Goal: Navigation & Orientation: Find specific page/section

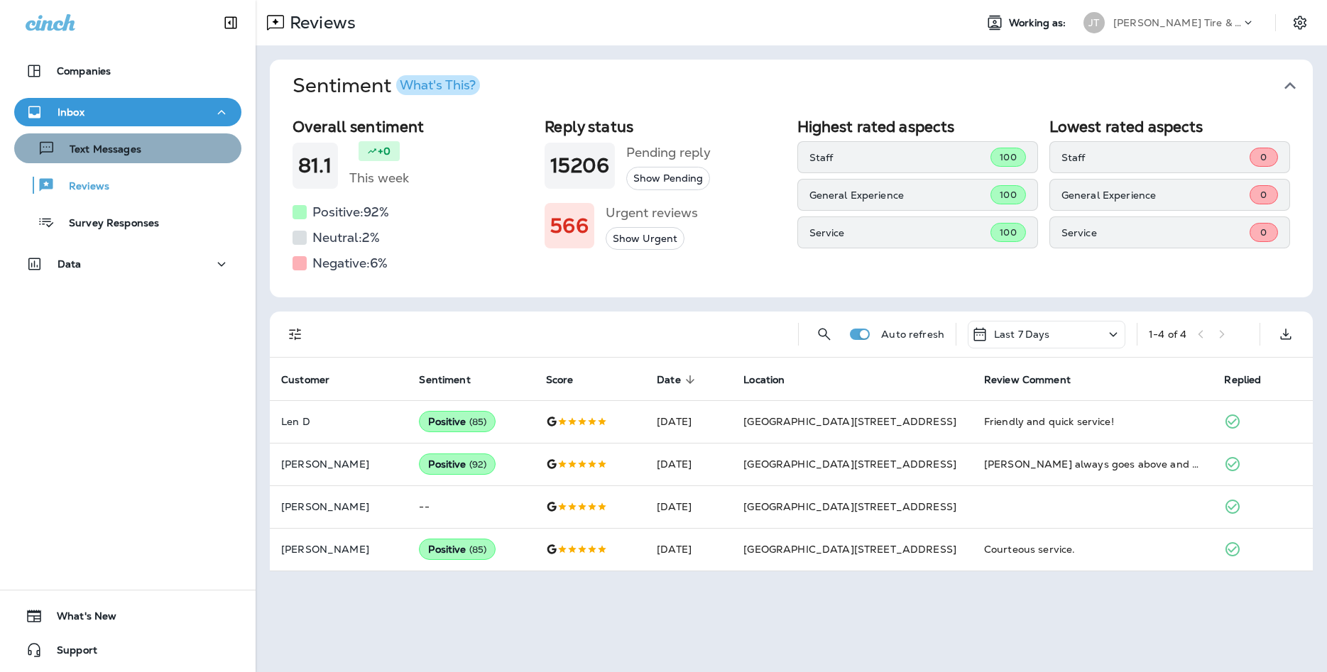
click at [128, 157] on div "Text Messages" at bounding box center [80, 148] width 121 height 21
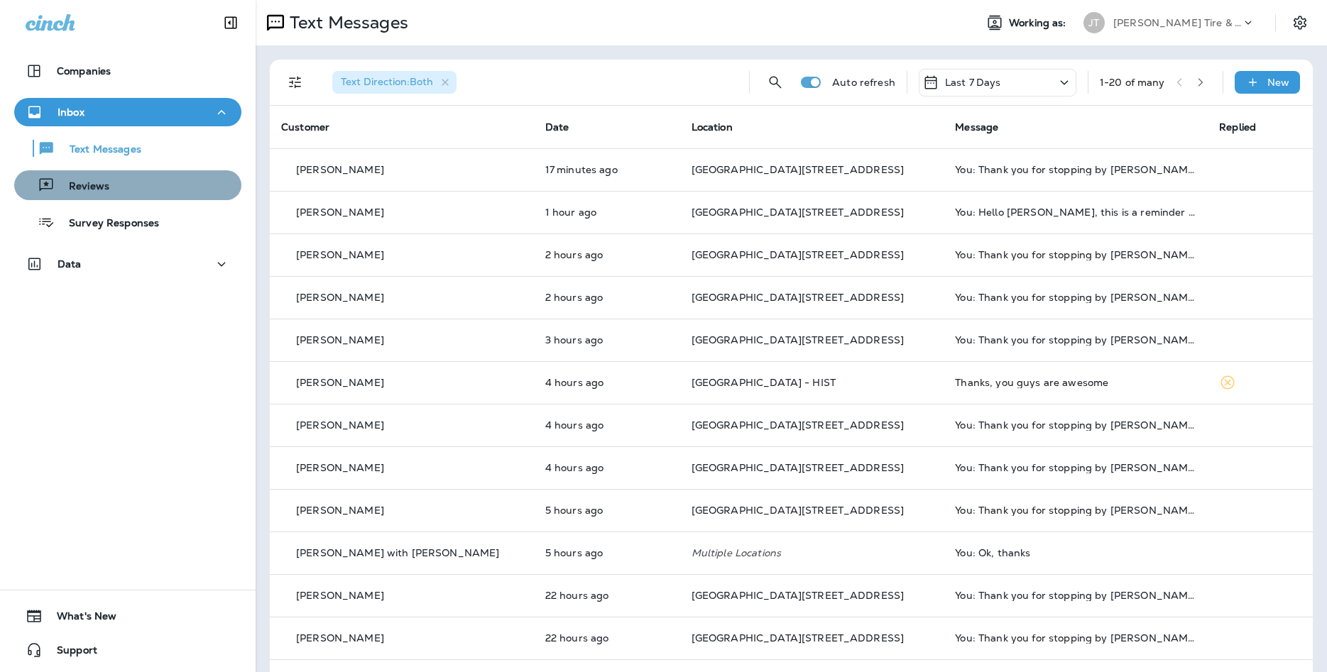
click at [137, 197] on button "Reviews" at bounding box center [127, 185] width 227 height 30
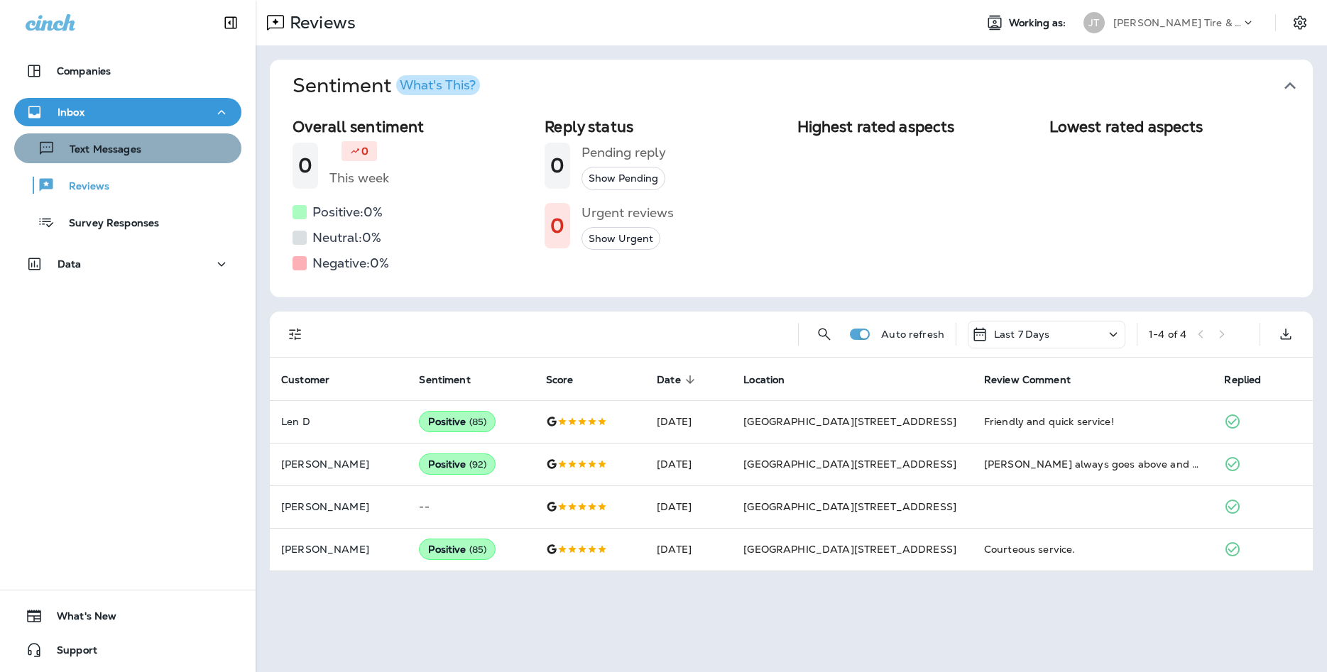
click at [151, 155] on div "Text Messages" at bounding box center [128, 148] width 216 height 21
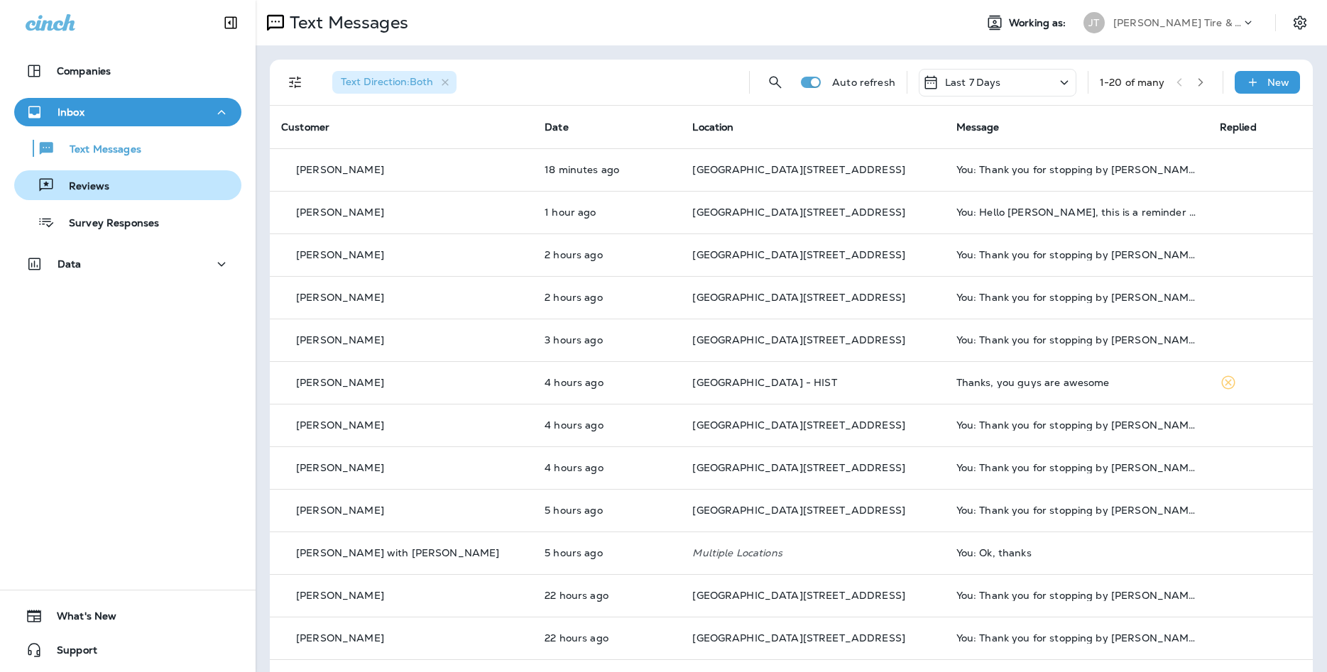
click at [154, 190] on div "Reviews" at bounding box center [128, 185] width 216 height 21
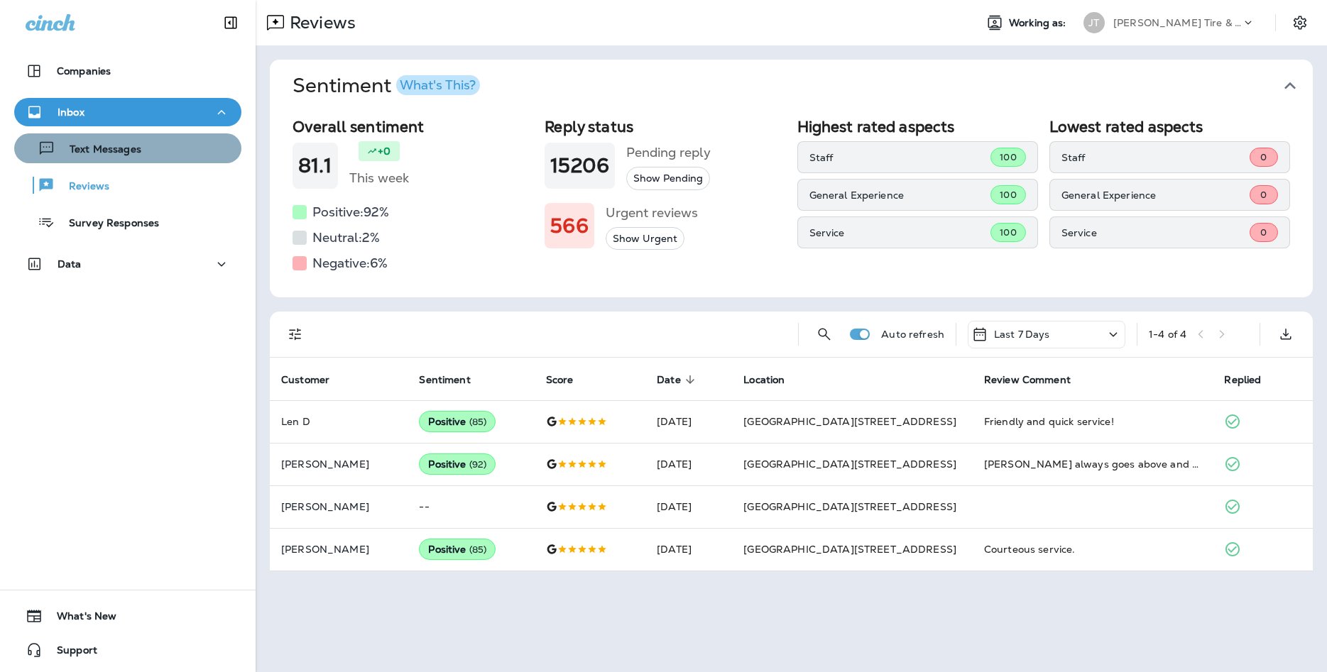
click at [192, 147] on div "Text Messages" at bounding box center [128, 148] width 216 height 21
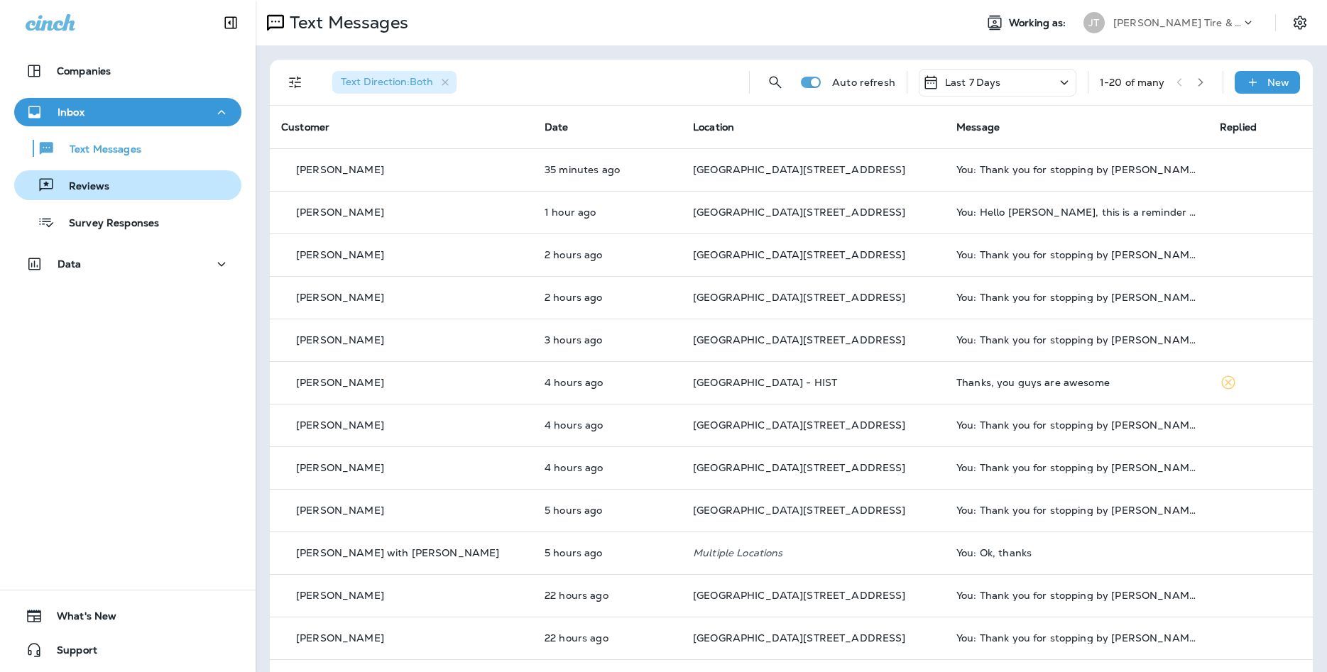
click at [229, 194] on div "Reviews" at bounding box center [128, 185] width 216 height 21
